Goal: Use online tool/utility: Utilize a website feature to perform a specific function

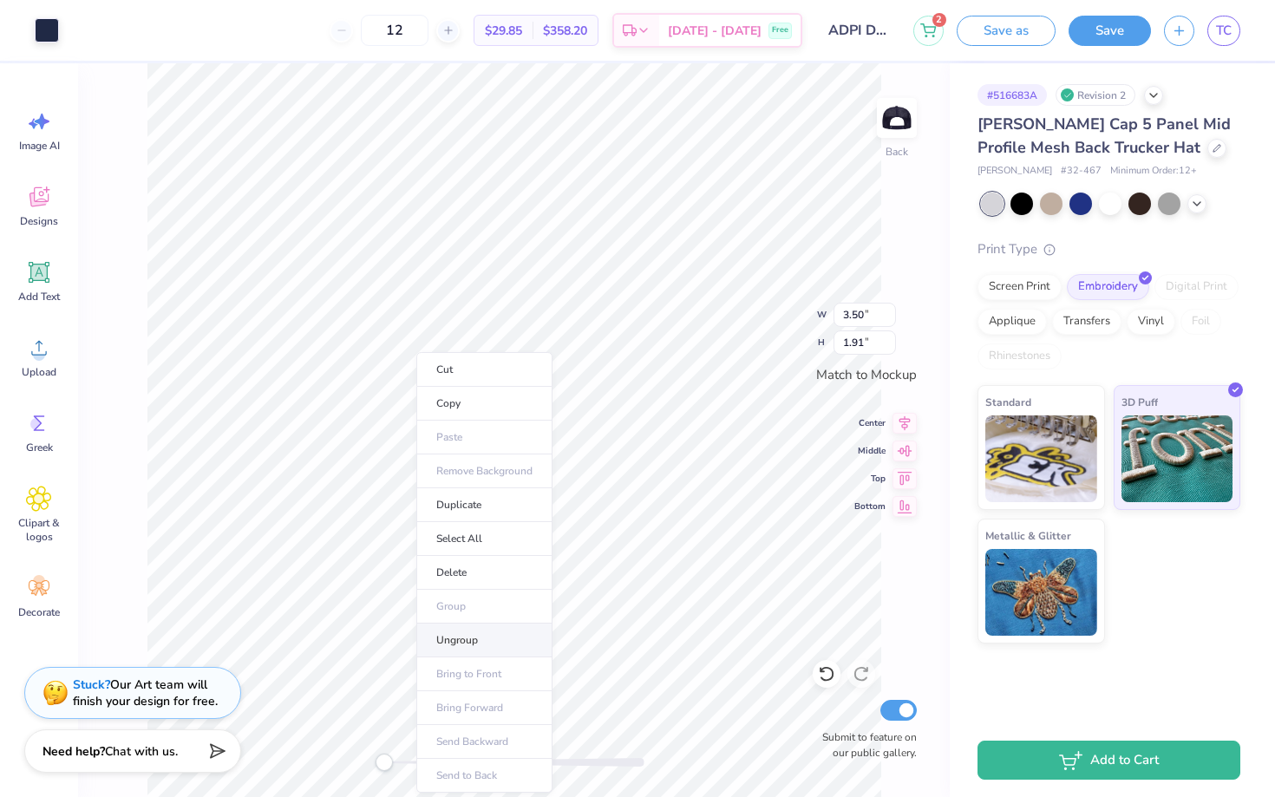
click at [495, 643] on li "Ungroup" at bounding box center [484, 640] width 136 height 34
click at [43, 30] on div at bounding box center [47, 28] width 24 height 24
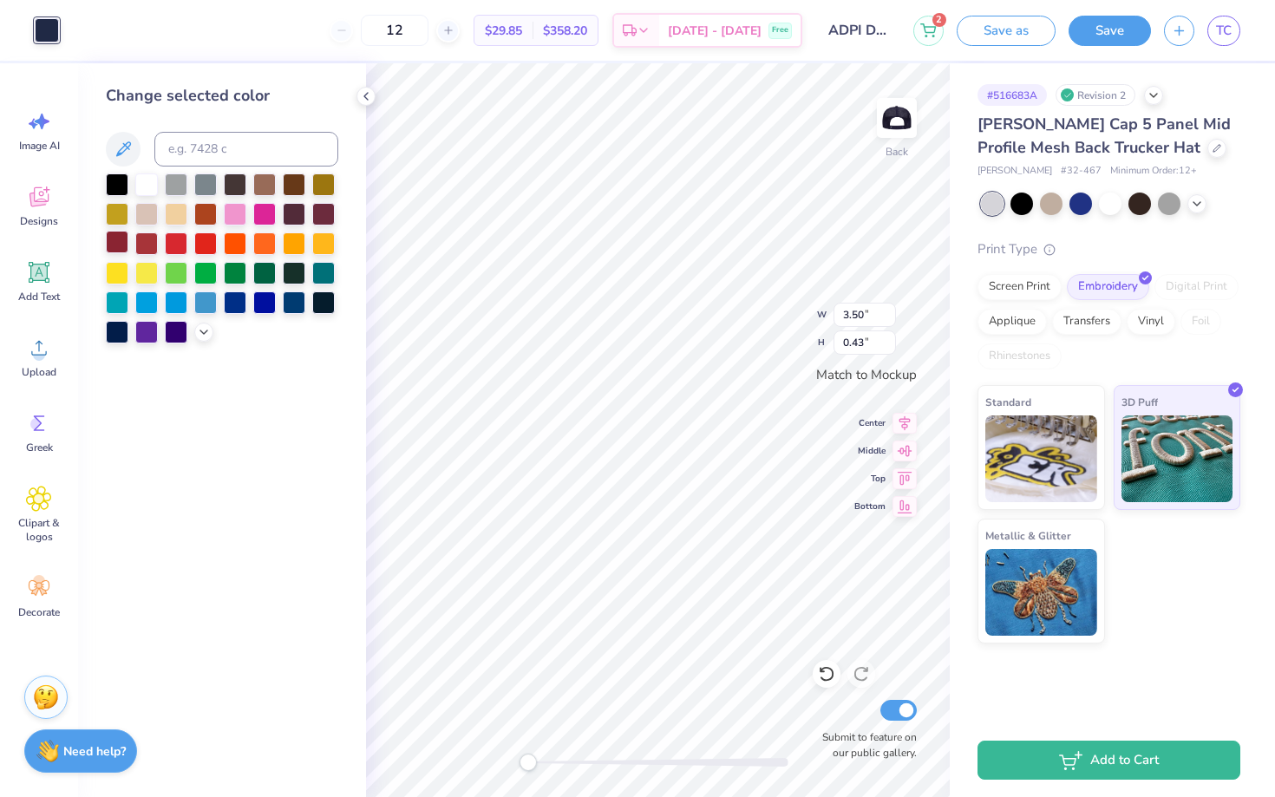
click at [113, 251] on div at bounding box center [117, 242] width 23 height 23
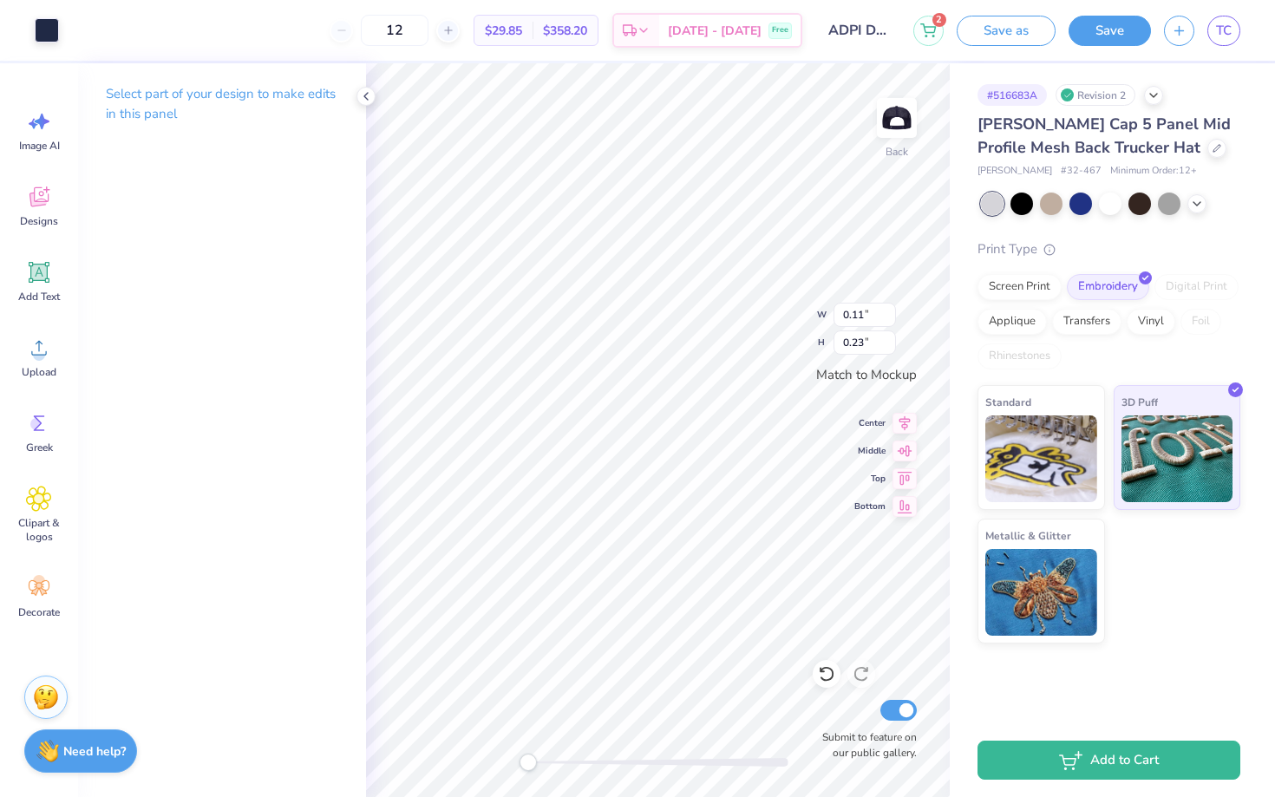
type input "3.50"
type input "0.05"
click at [41, 29] on div at bounding box center [47, 28] width 24 height 24
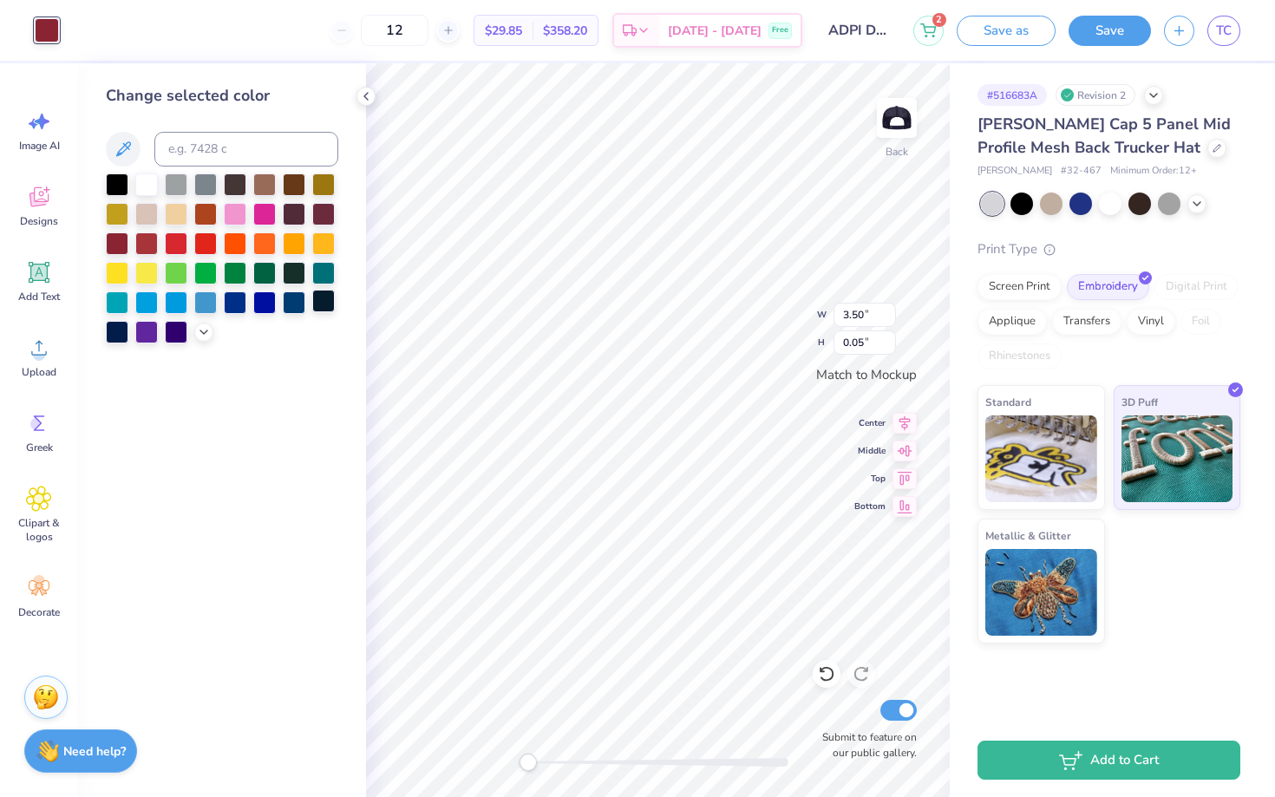
click at [323, 303] on div at bounding box center [323, 301] width 23 height 23
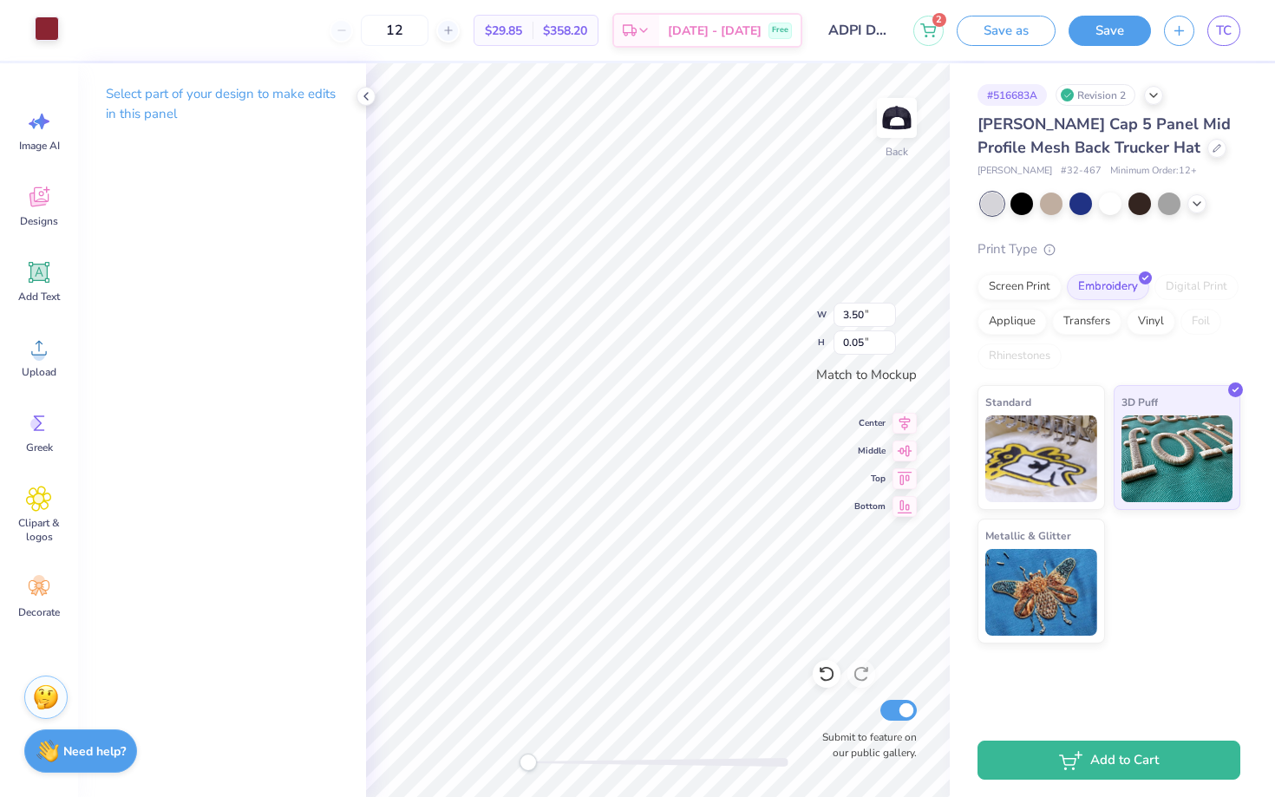
click at [55, 31] on div at bounding box center [47, 28] width 24 height 24
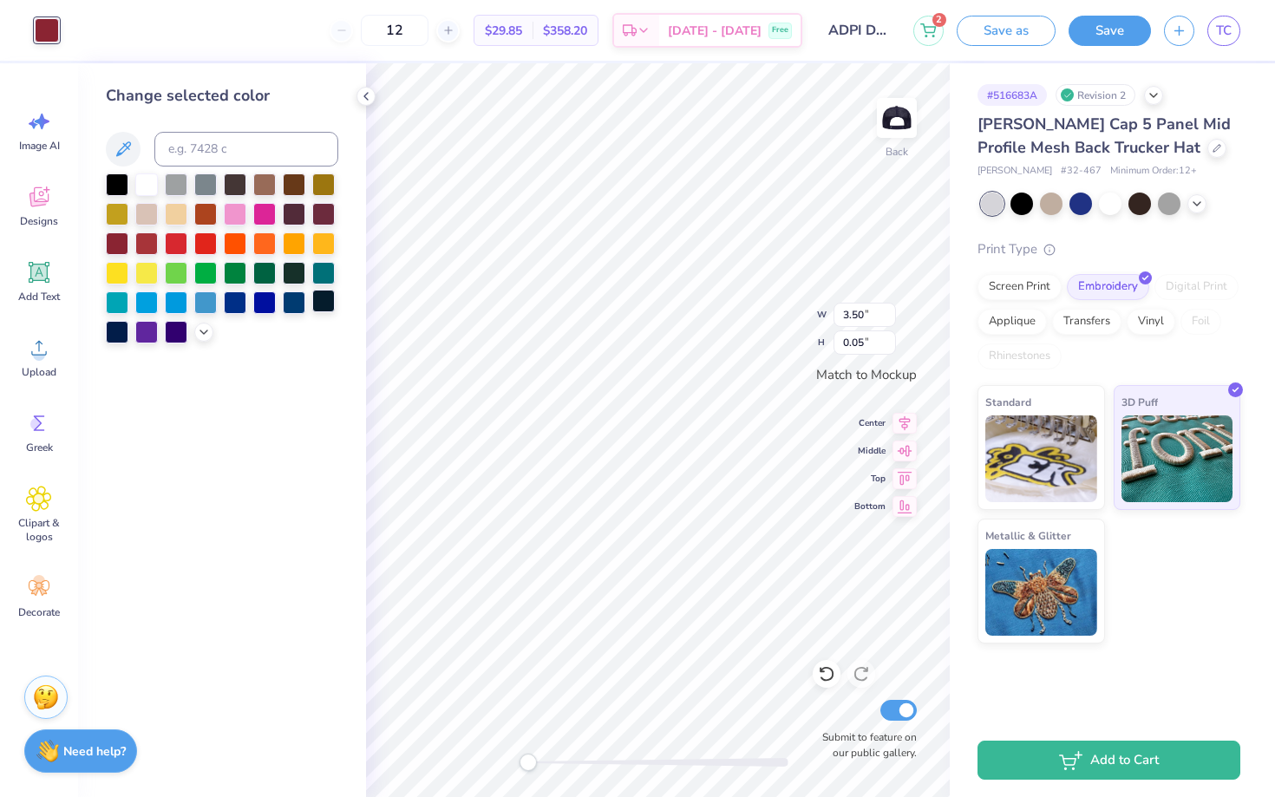
click at [326, 307] on div at bounding box center [323, 301] width 23 height 23
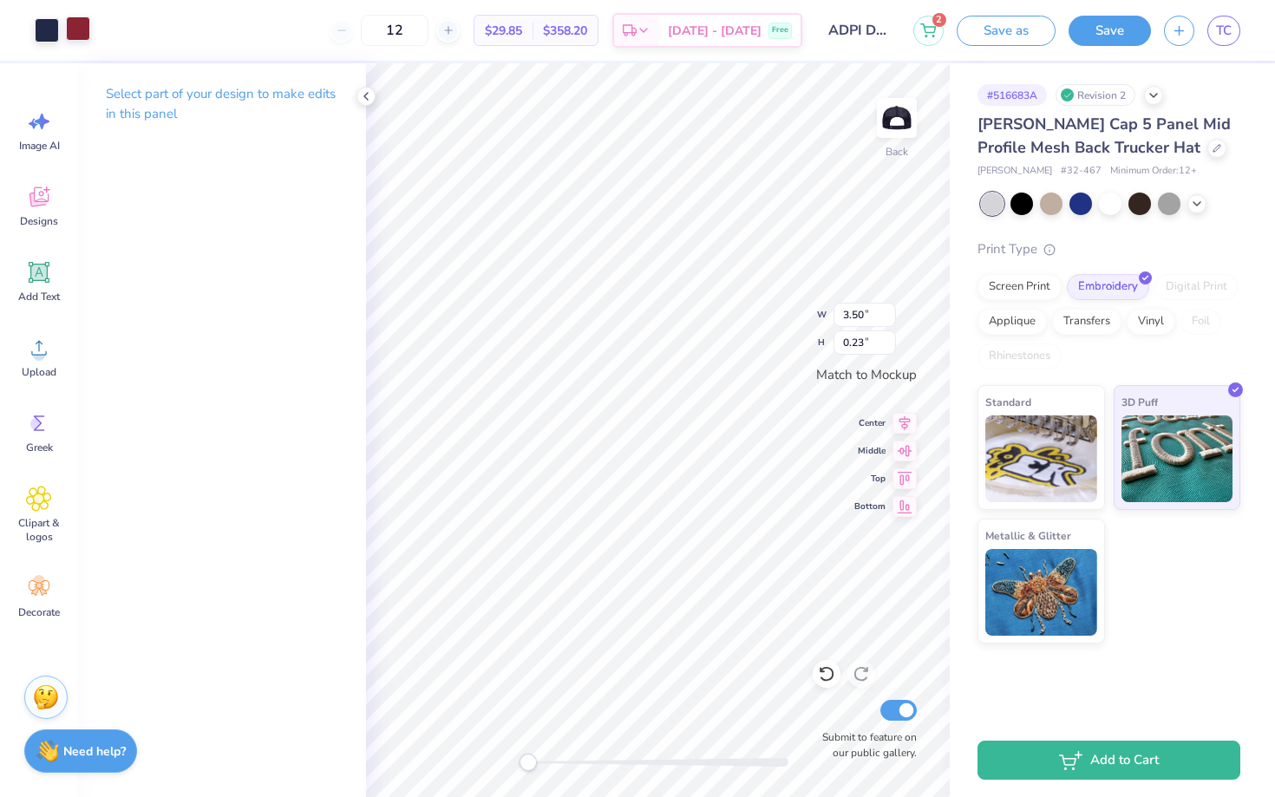
click at [77, 32] on div at bounding box center [78, 28] width 24 height 24
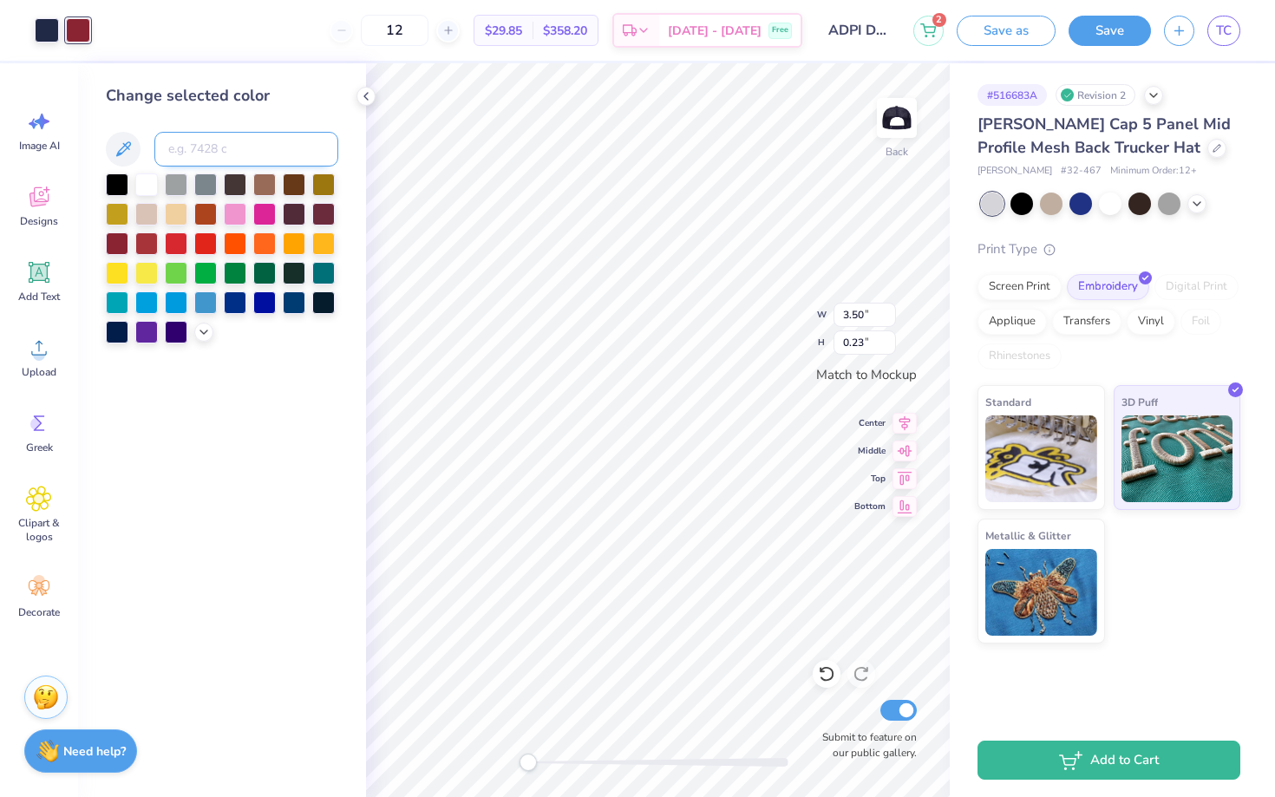
click at [186, 153] on input at bounding box center [246, 149] width 184 height 35
type input "202"
click at [35, 34] on div at bounding box center [47, 28] width 24 height 24
click at [170, 142] on input at bounding box center [246, 149] width 184 height 35
type input "202"
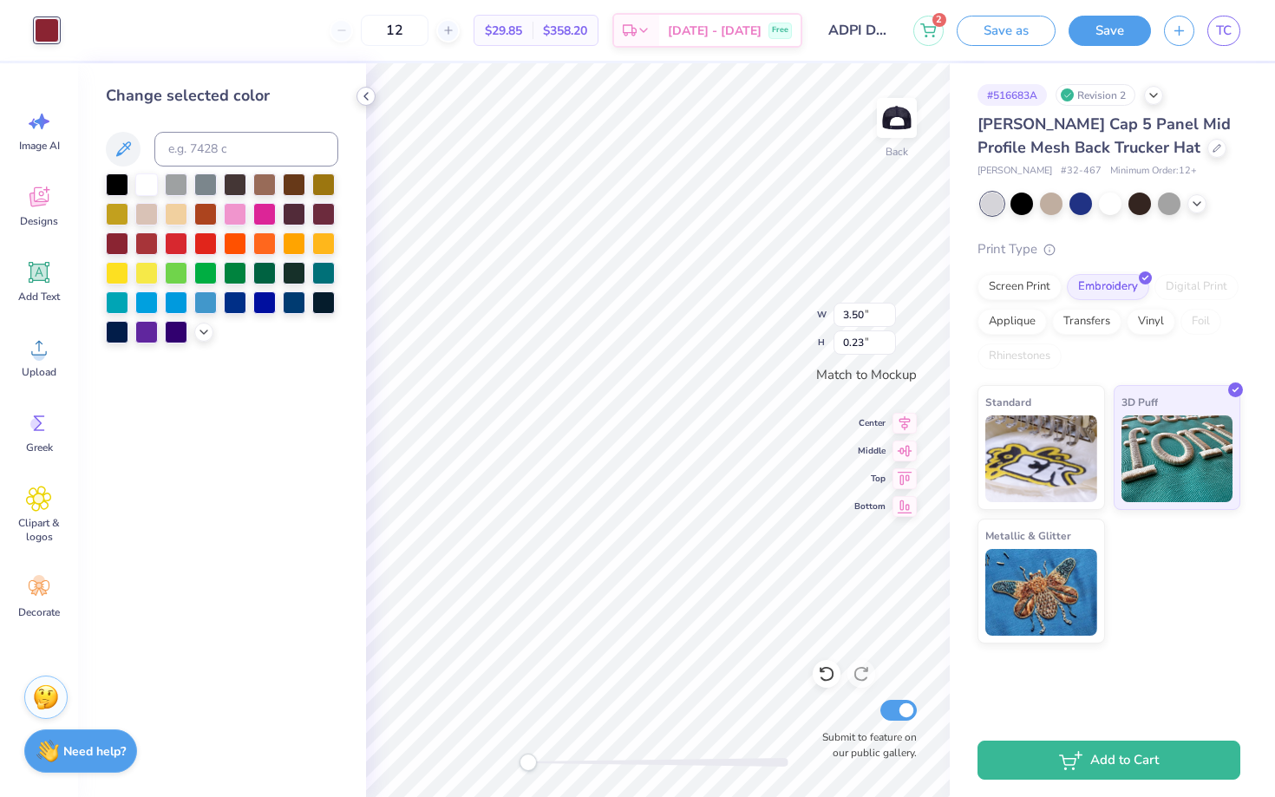
click at [368, 95] on icon at bounding box center [366, 96] width 14 height 14
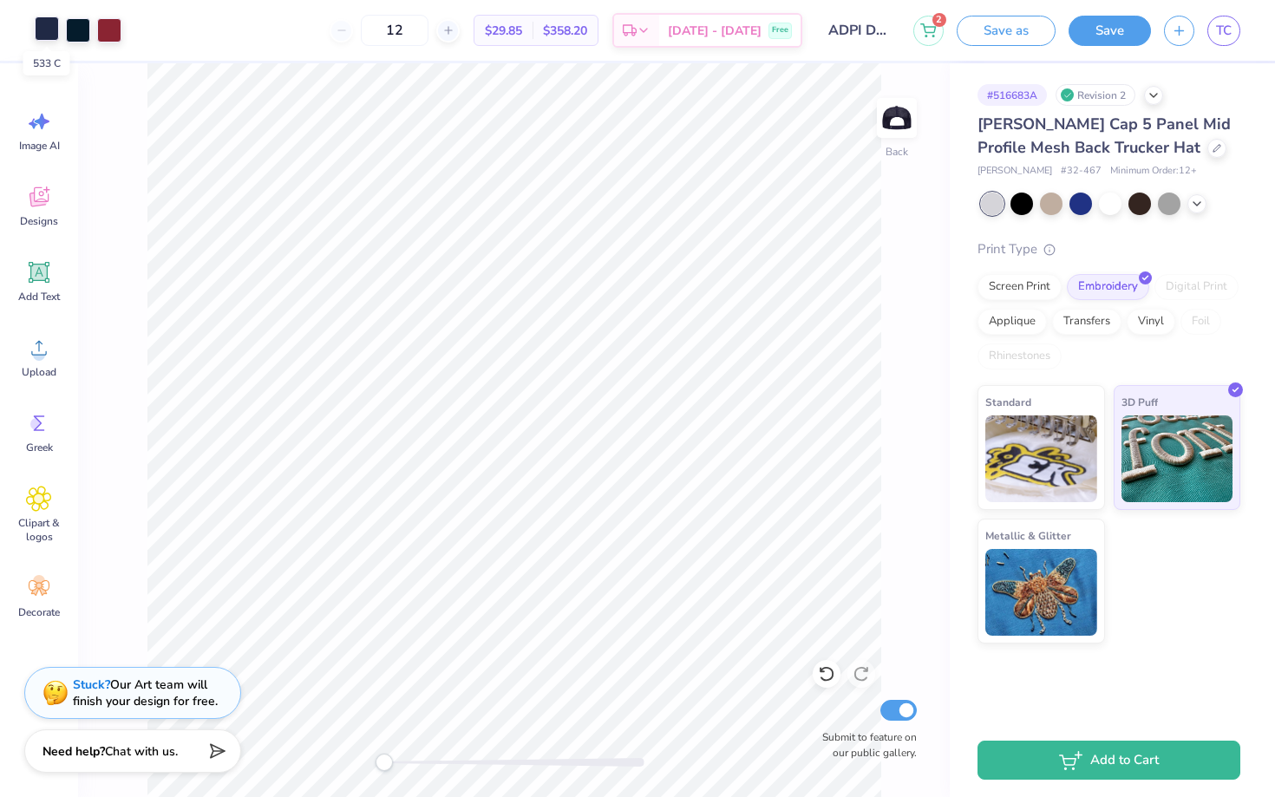
click at [53, 29] on div at bounding box center [47, 28] width 24 height 24
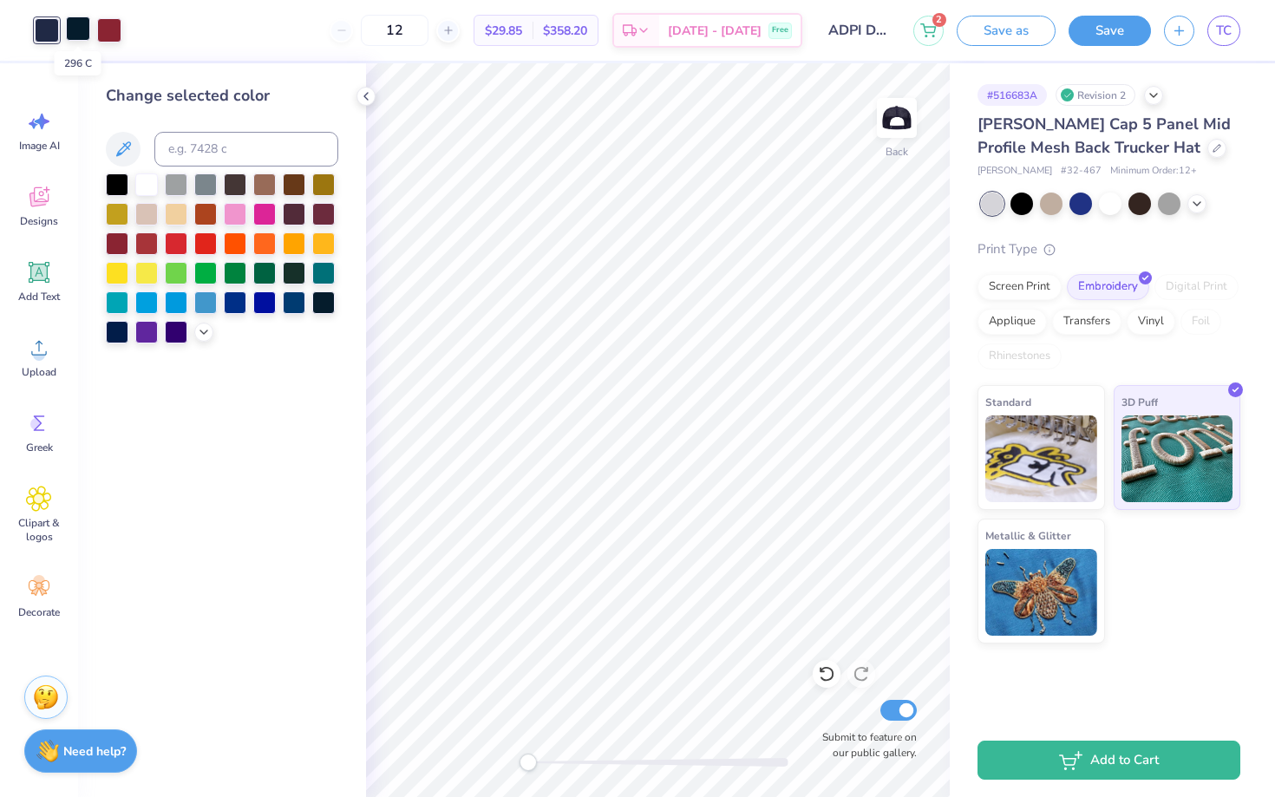
click at [73, 27] on div at bounding box center [78, 28] width 24 height 24
click at [186, 140] on input at bounding box center [246, 149] width 184 height 35
type input "533"
click at [365, 95] on icon at bounding box center [366, 96] width 14 height 14
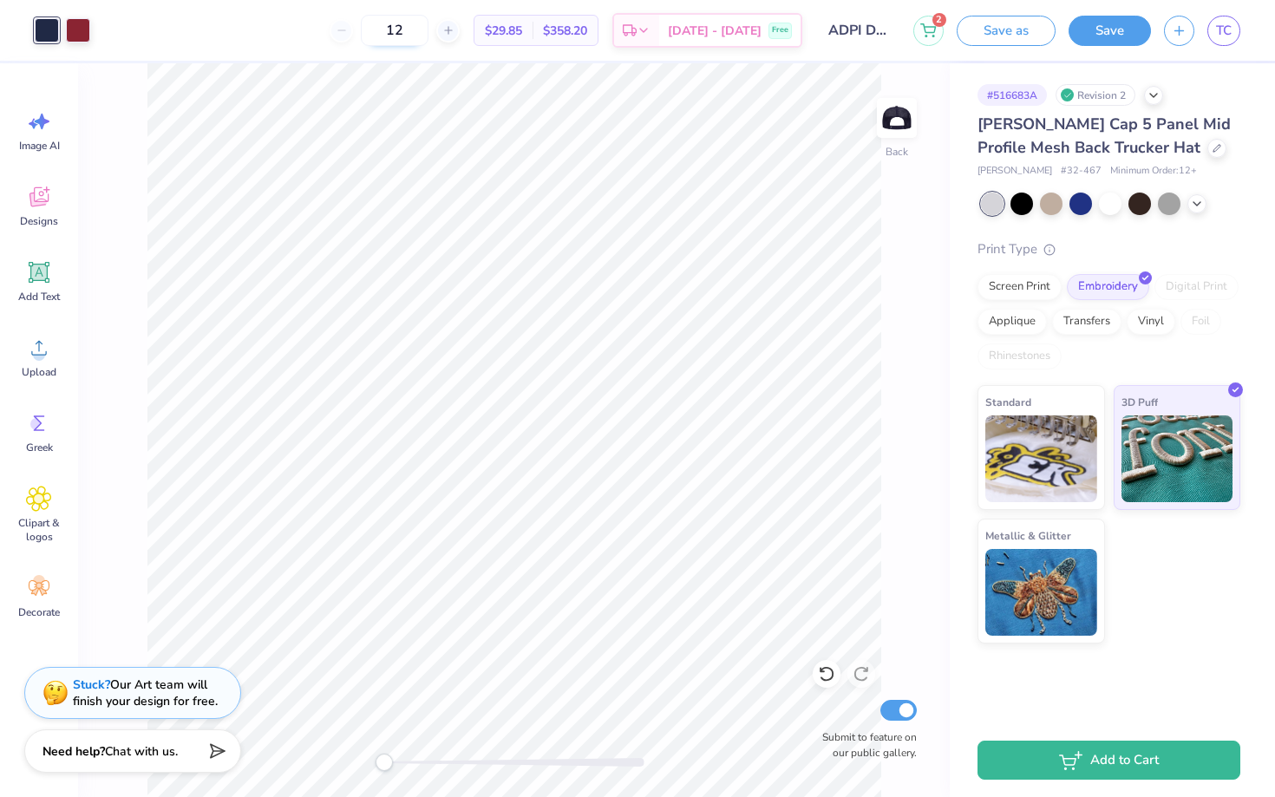
click at [426, 25] on input "12" at bounding box center [395, 30] width 68 height 31
type input "1"
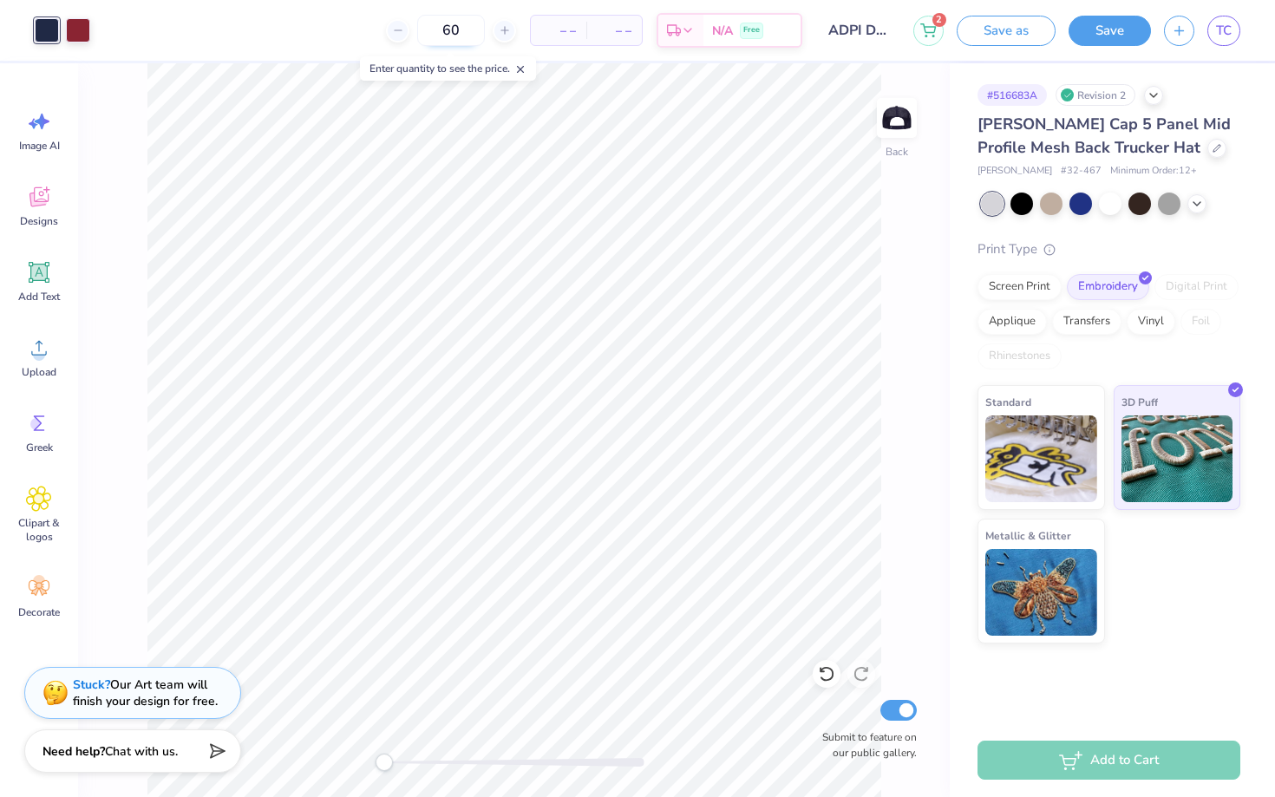
type input "60"
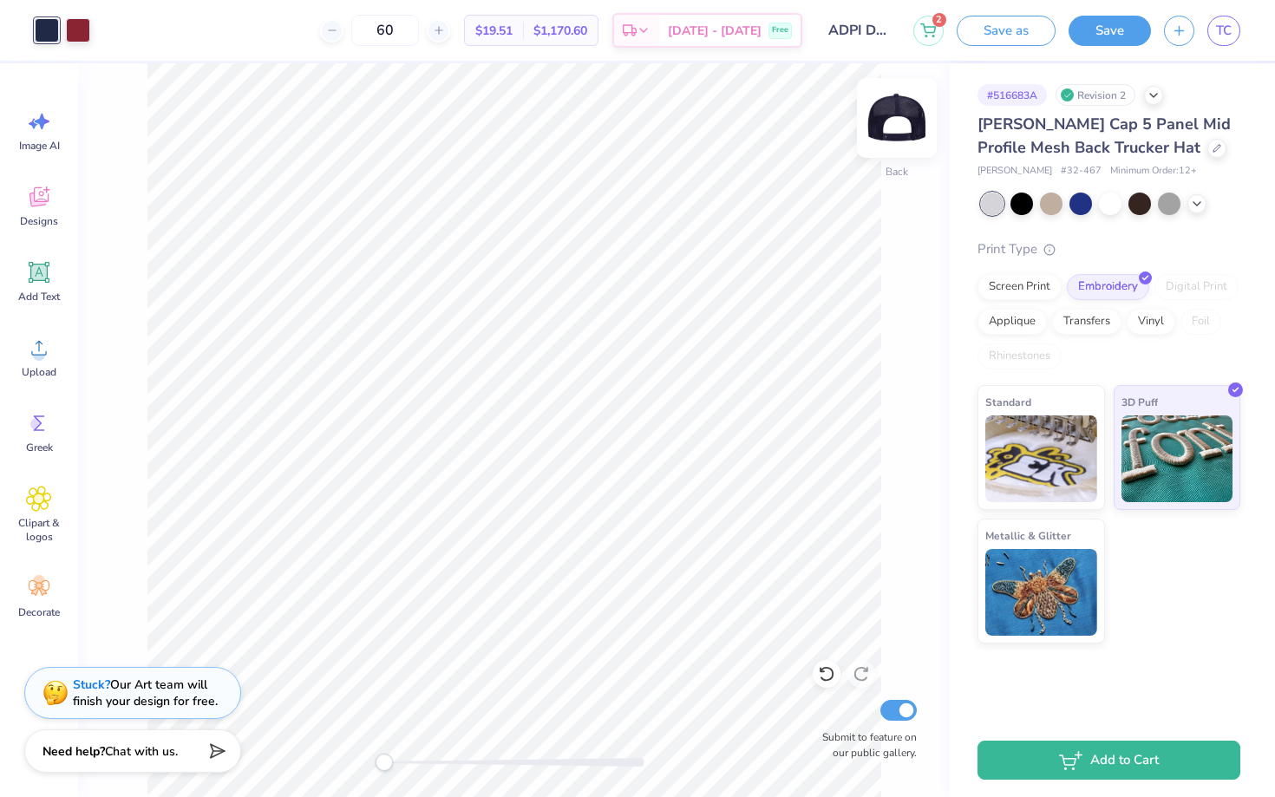
click at [910, 122] on img at bounding box center [896, 117] width 69 height 69
click at [892, 120] on img at bounding box center [896, 117] width 69 height 69
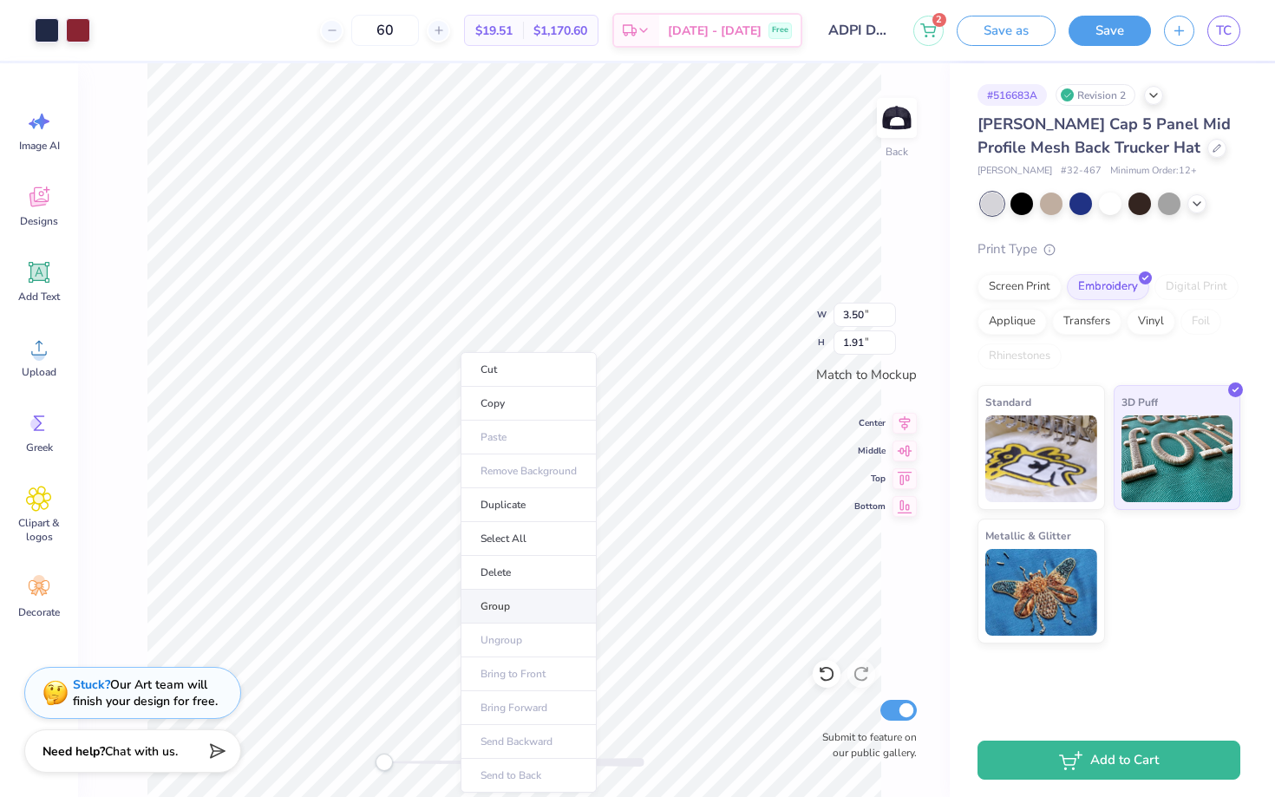
click at [506, 605] on li "Group" at bounding box center [528, 607] width 136 height 34
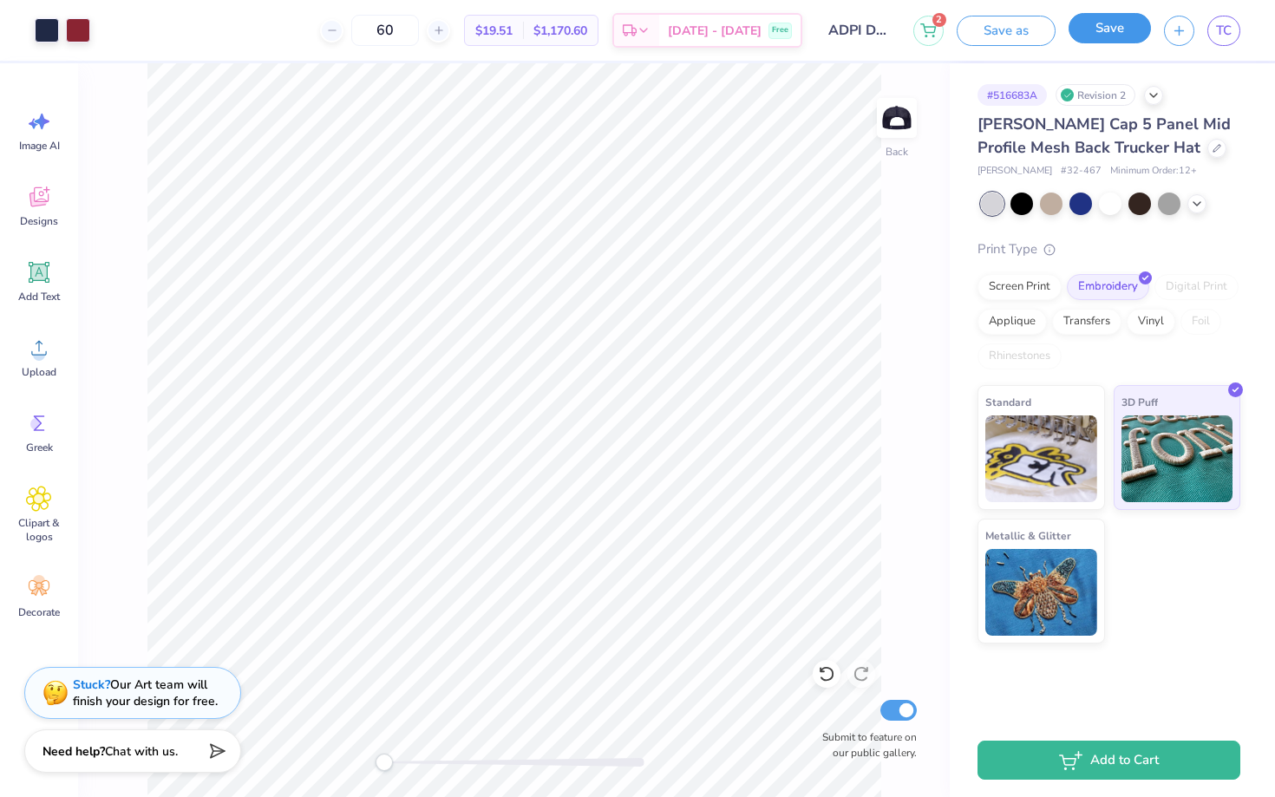
click at [1099, 39] on button "Save" at bounding box center [1109, 28] width 82 height 30
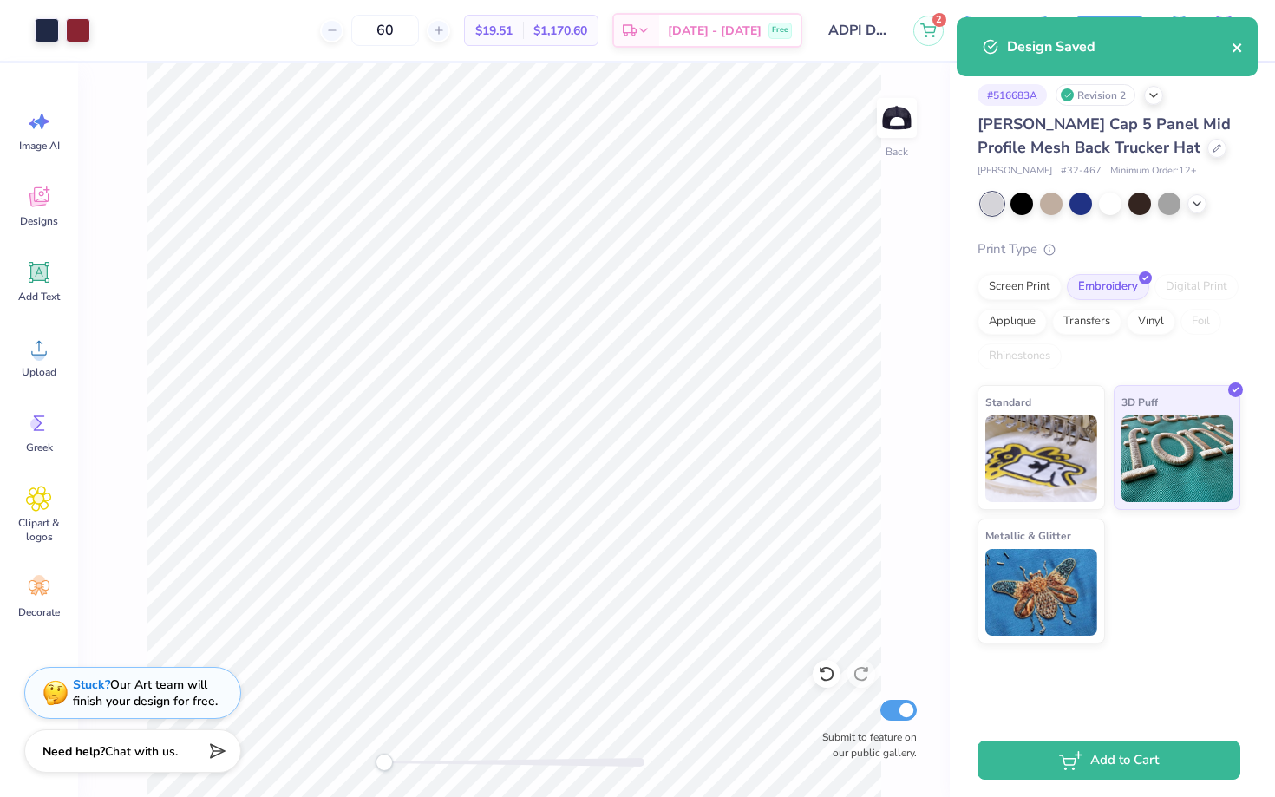
click at [1235, 48] on icon "close" at bounding box center [1237, 48] width 12 height 14
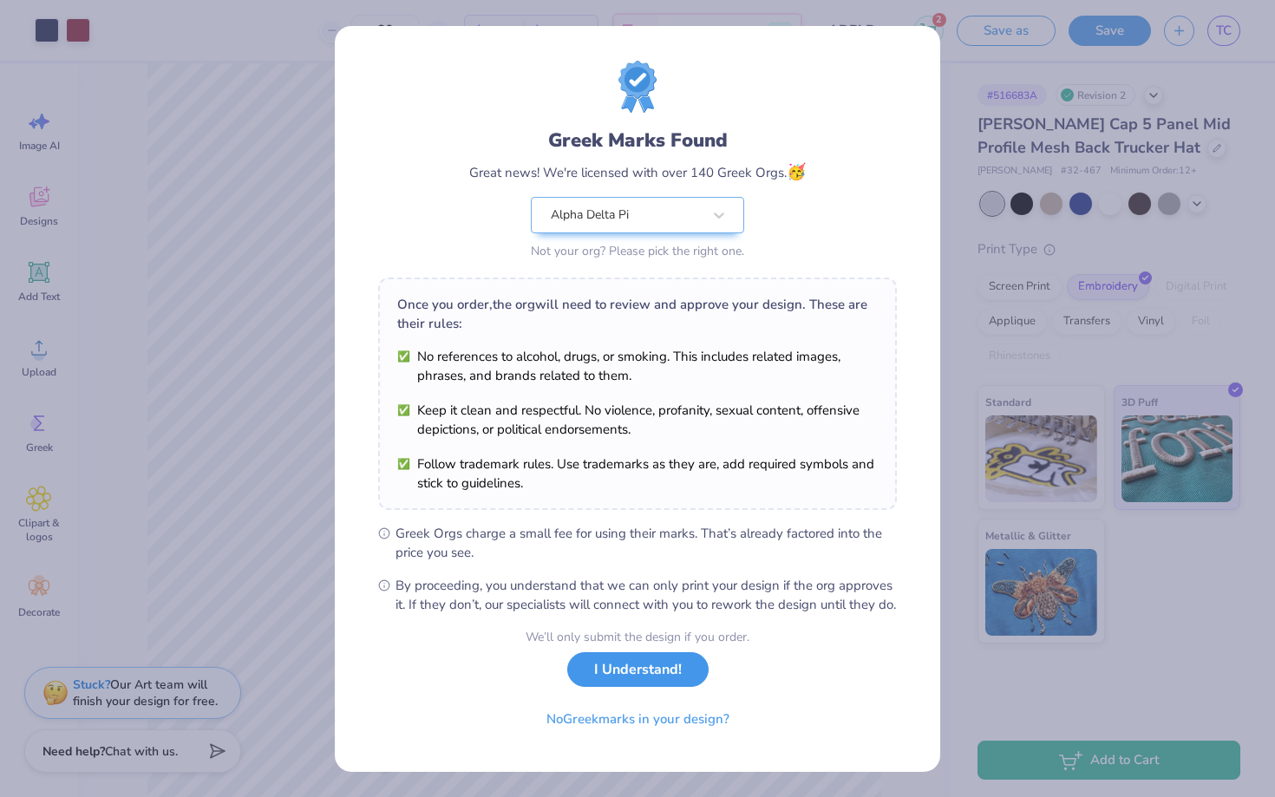
click at [629, 688] on button "I Understand!" at bounding box center [637, 670] width 141 height 36
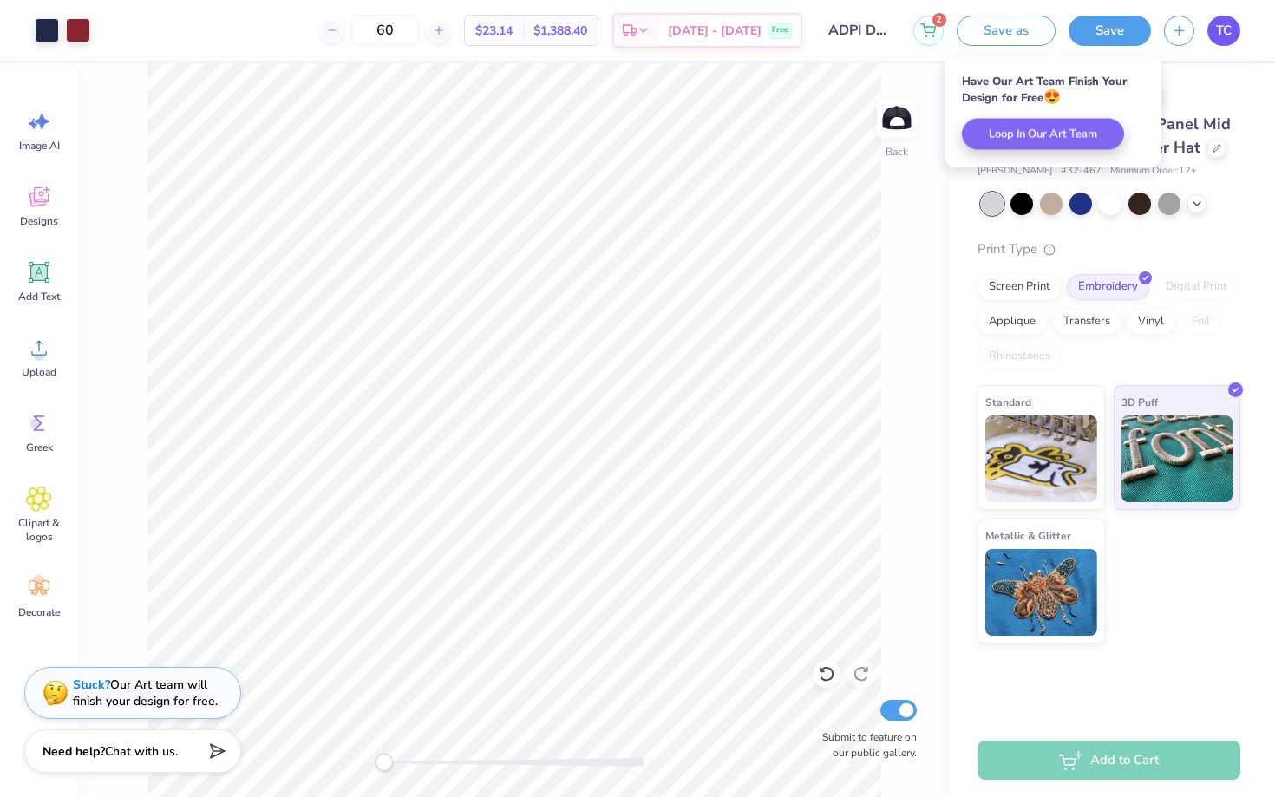
click at [1221, 28] on span "TC" at bounding box center [1224, 31] width 16 height 20
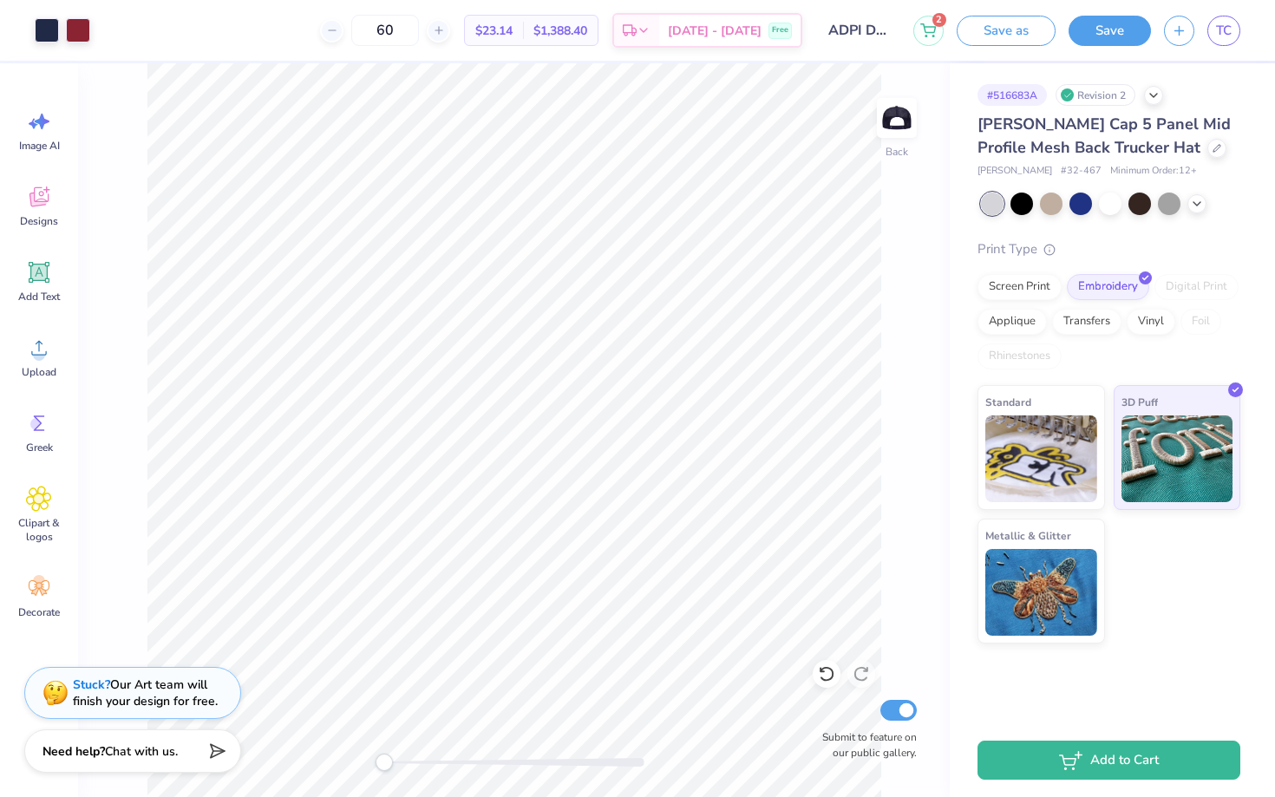
click at [972, 5] on div "2 Save as Save TC" at bounding box center [1094, 30] width 362 height 61
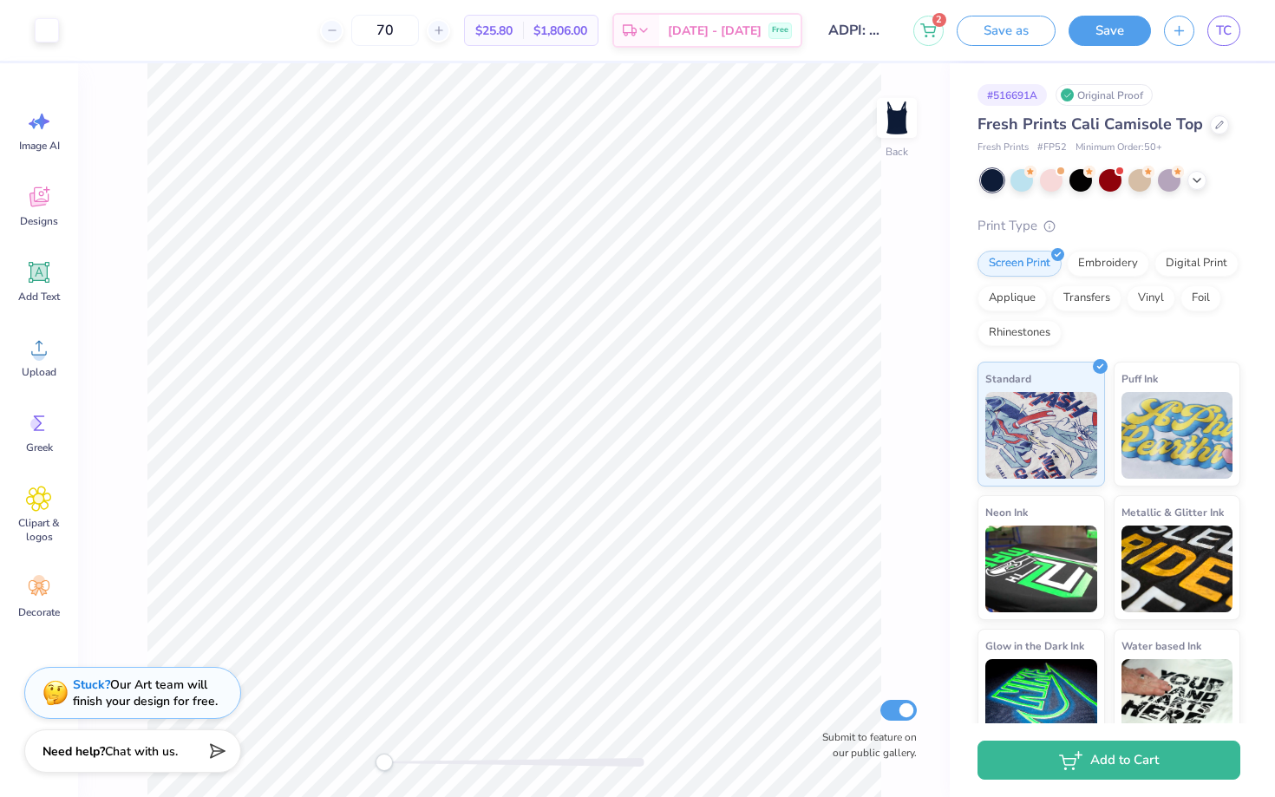
drag, startPoint x: 388, startPoint y: 764, endPoint x: 376, endPoint y: 762, distance: 11.4
click at [376, 762] on div "Accessibility label" at bounding box center [383, 761] width 17 height 17
click at [1224, 27] on span "TC" at bounding box center [1224, 31] width 16 height 20
